Goal: Information Seeking & Learning: Learn about a topic

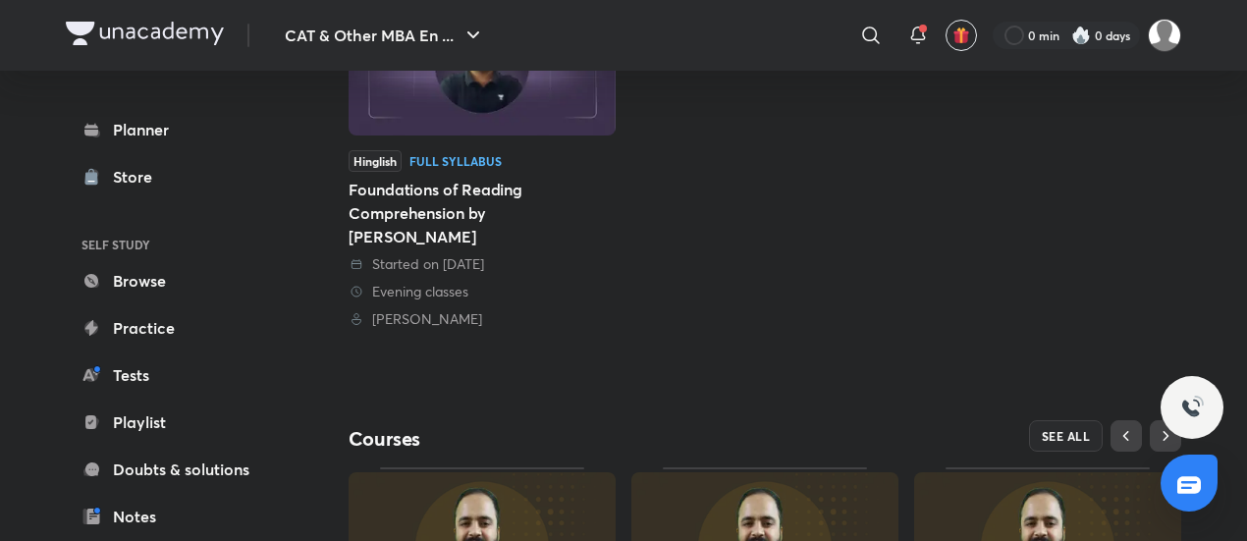
scroll to position [491, 0]
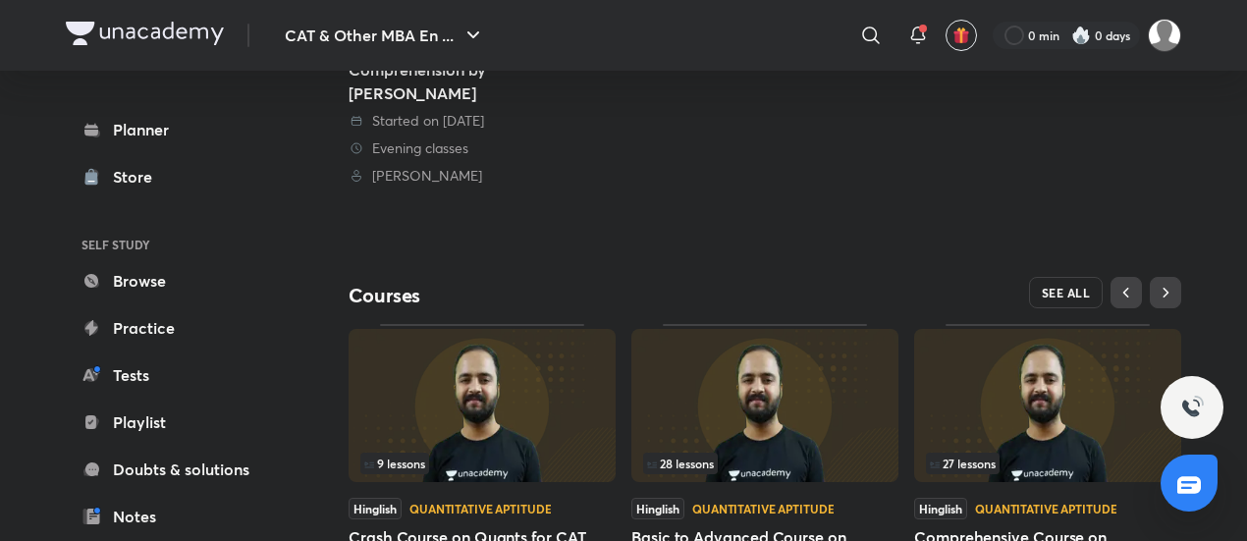
click at [1074, 286] on span "SEE ALL" at bounding box center [1066, 293] width 49 height 14
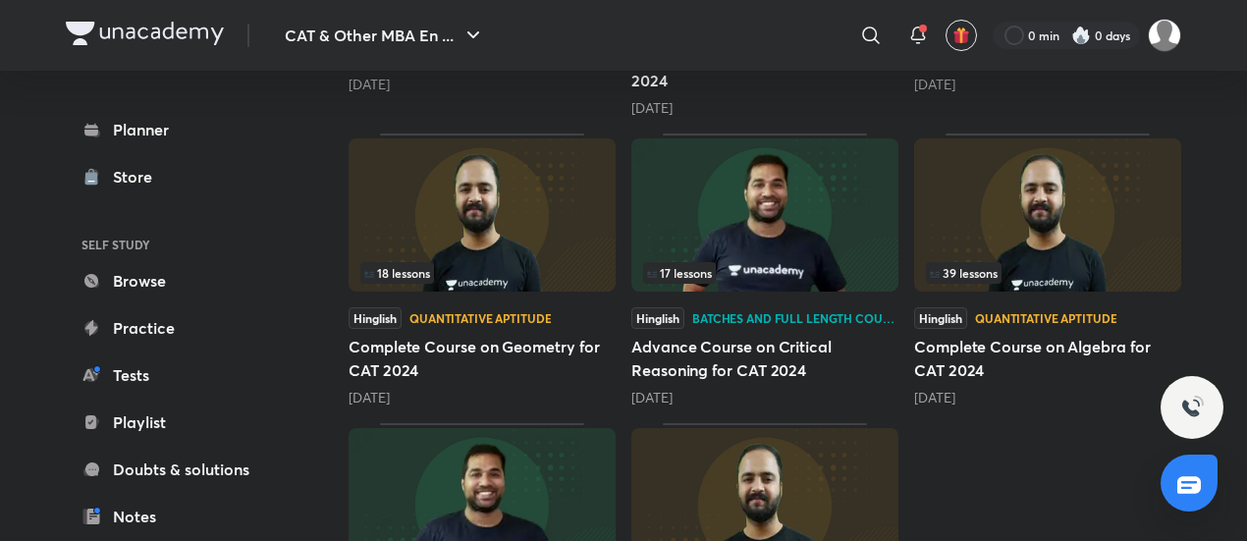
scroll to position [589, 0]
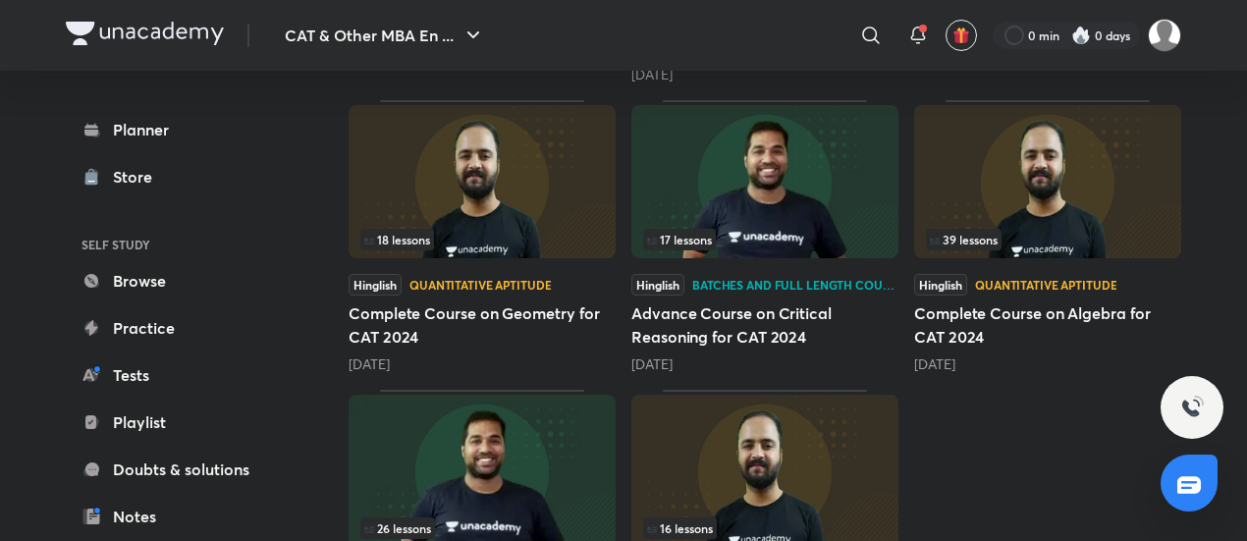
click at [473, 184] on img at bounding box center [482, 181] width 267 height 153
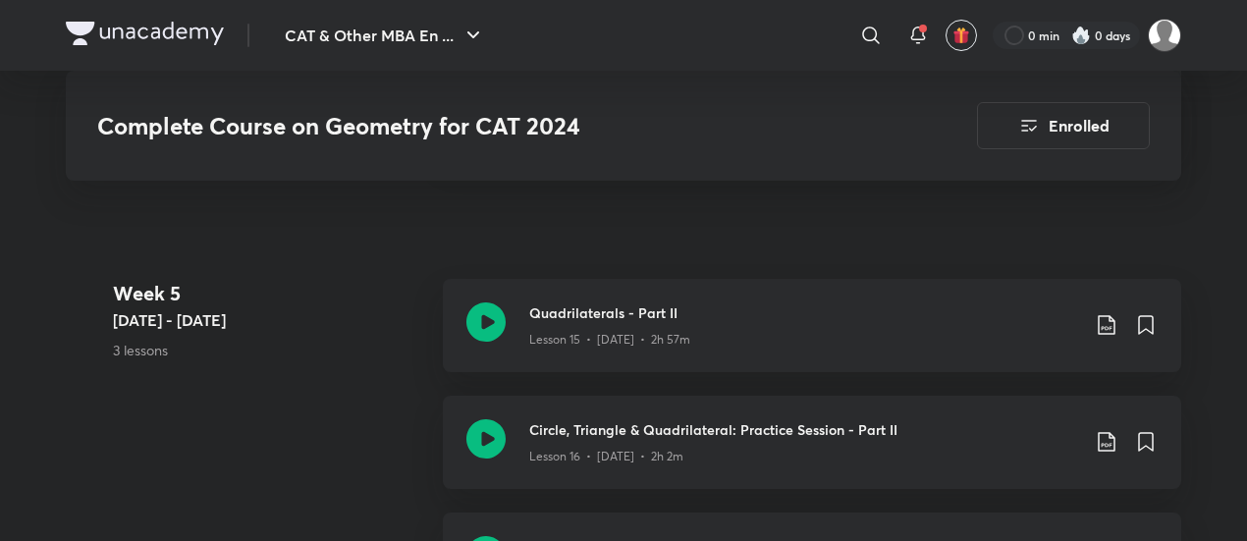
scroll to position [2750, 0]
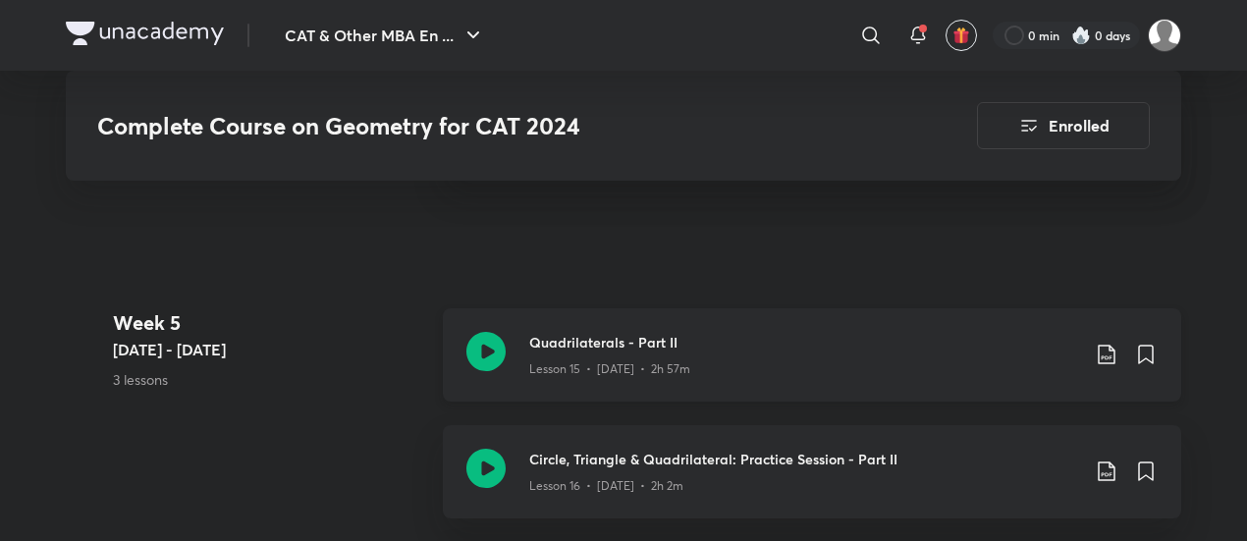
click at [499, 341] on icon at bounding box center [485, 351] width 39 height 39
